Goal: Transaction & Acquisition: Purchase product/service

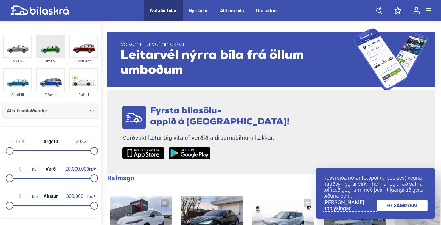
click at [58, 47] on img at bounding box center [50, 46] width 27 height 22
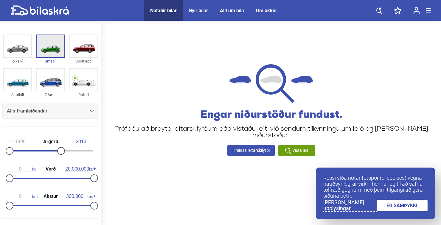
type input "2018"
click at [75, 151] on div at bounding box center [50, 150] width 85 height 1
click at [301, 156] on div "Vista leit" at bounding box center [296, 150] width 37 height 11
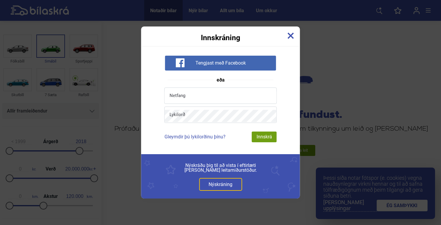
click at [268, 137] on div "Innskrá" at bounding box center [264, 137] width 25 height 11
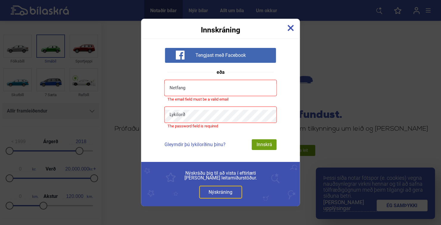
click at [291, 27] on img at bounding box center [291, 28] width 7 height 7
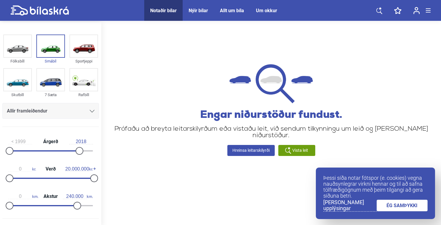
type input "300.000"
type input "2013"
